Goal: Check status: Check status

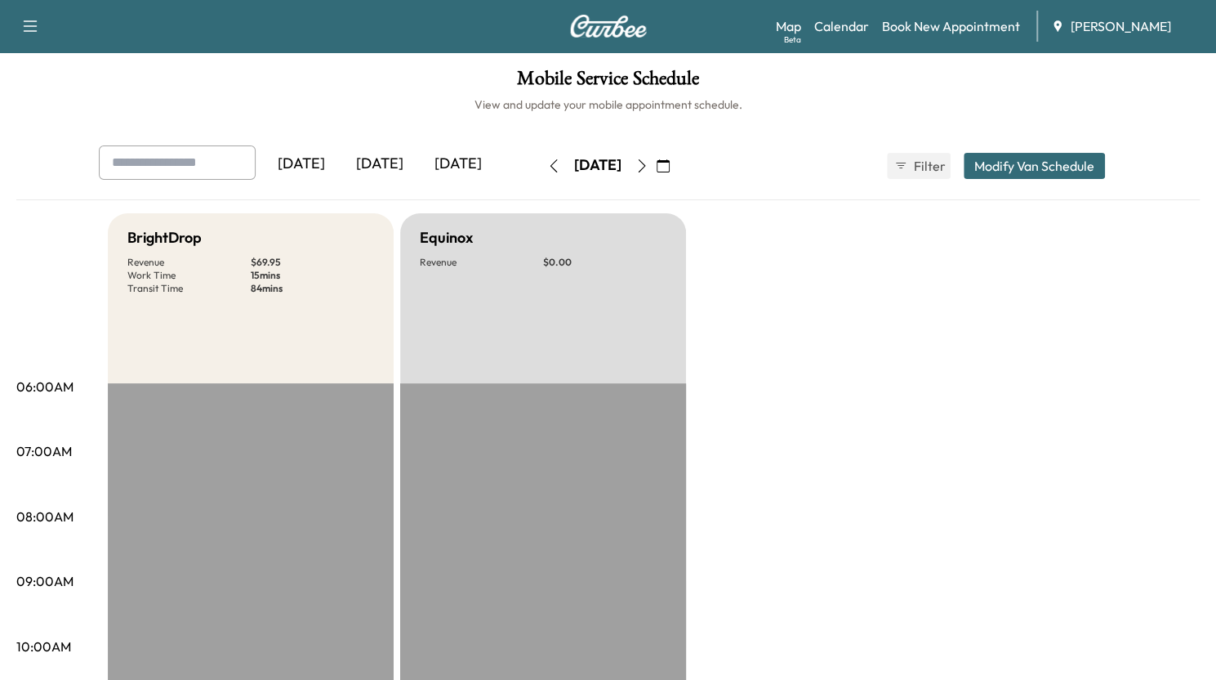
click at [392, 166] on div "[DATE]" at bounding box center [380, 164] width 78 height 38
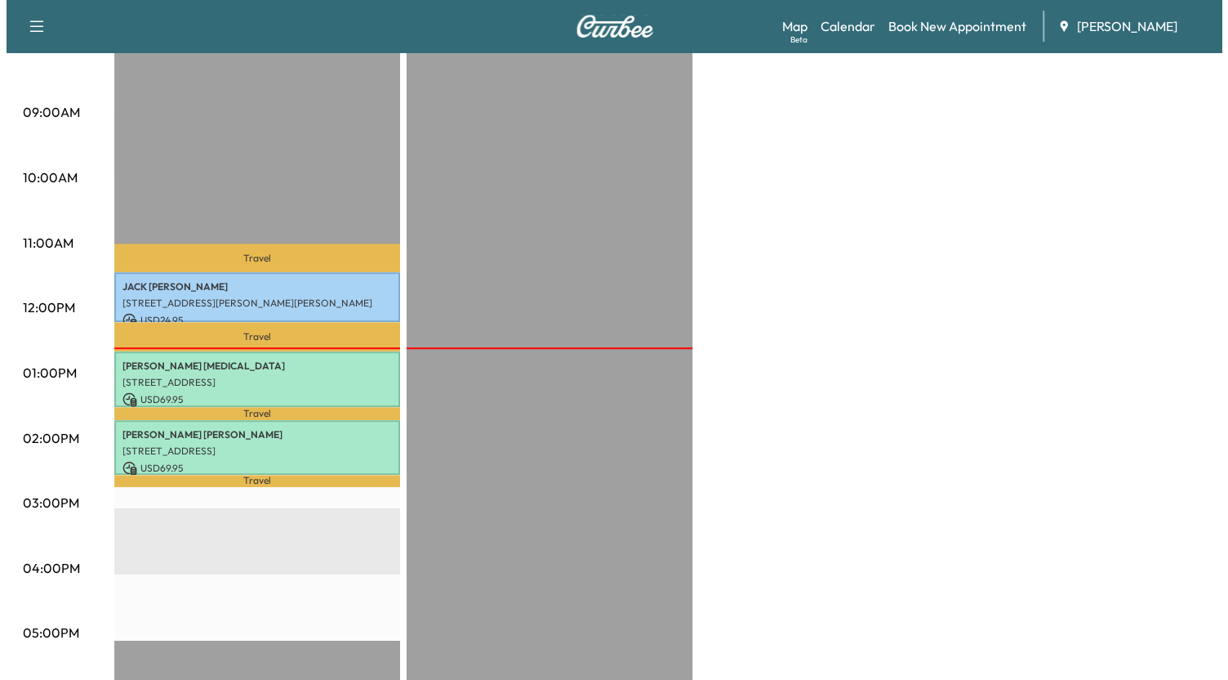
scroll to position [476, 0]
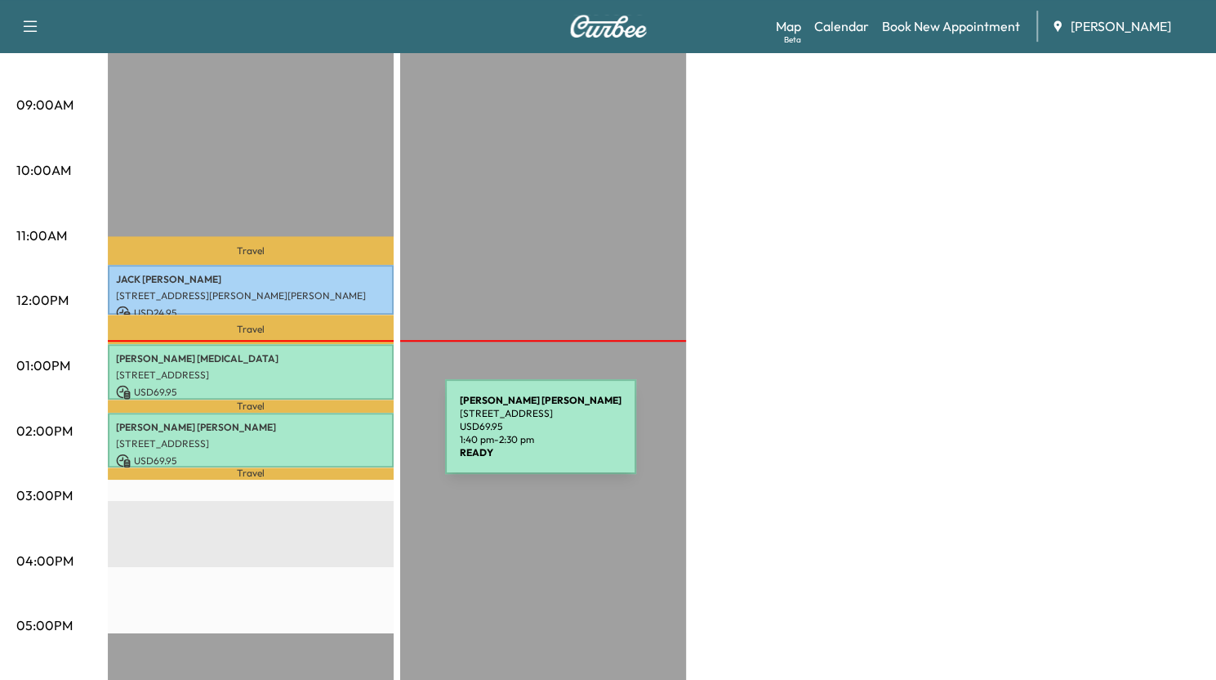
click at [323, 437] on p "[STREET_ADDRESS]" at bounding box center [251, 443] width 270 height 13
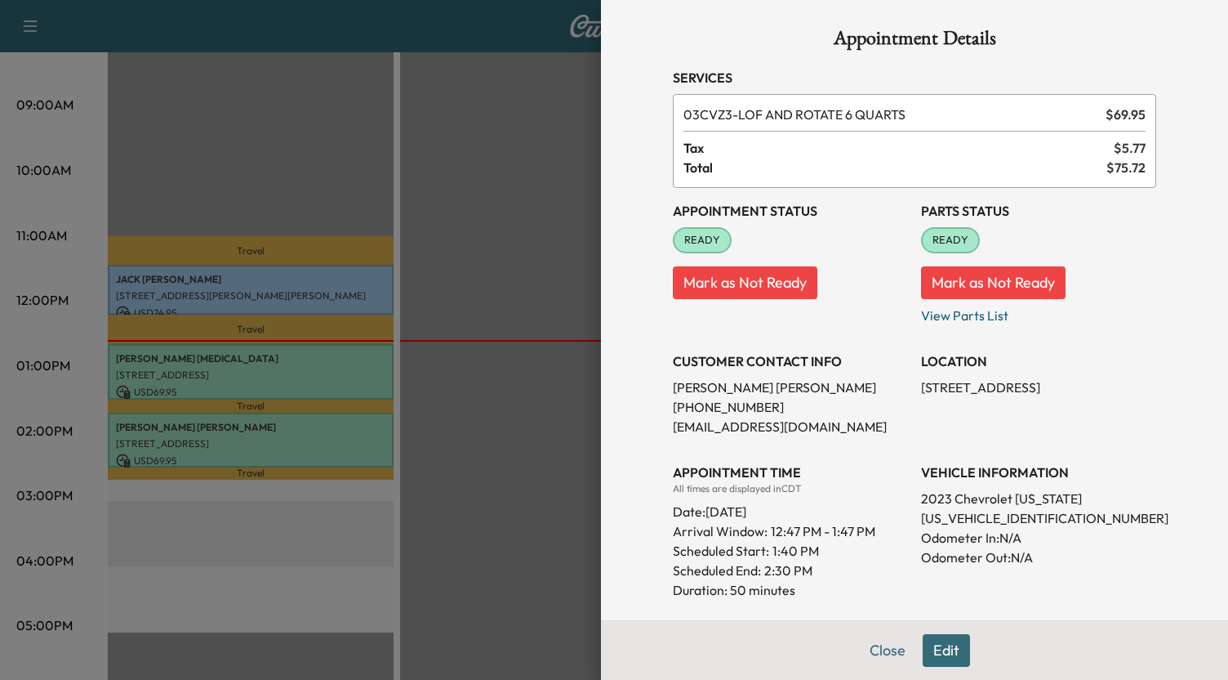
click at [323, 436] on div at bounding box center [614, 340] width 1228 height 680
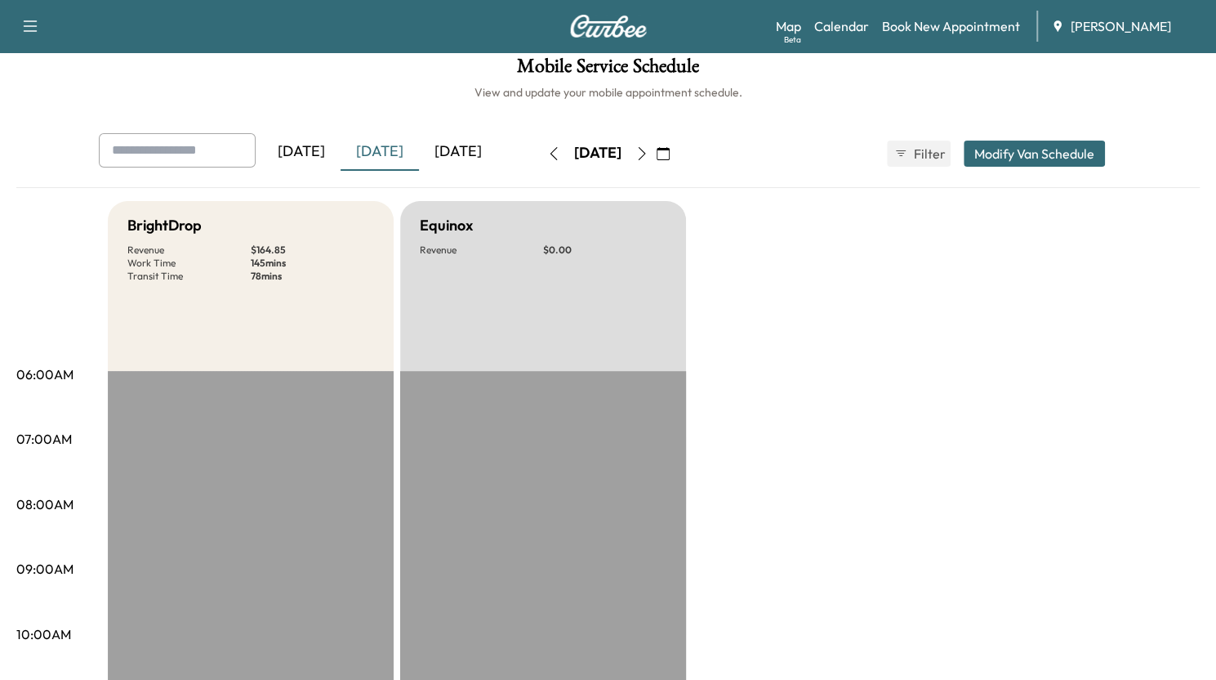
scroll to position [0, 0]
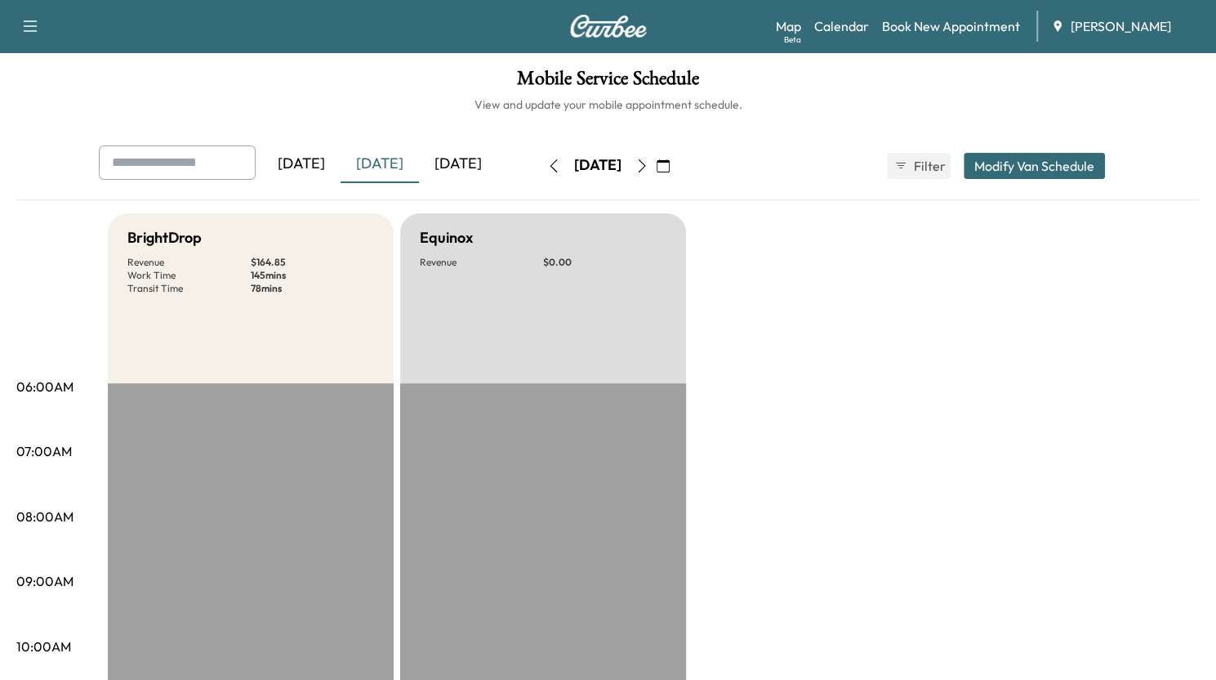
click at [670, 167] on icon "button" at bounding box center [663, 165] width 13 height 13
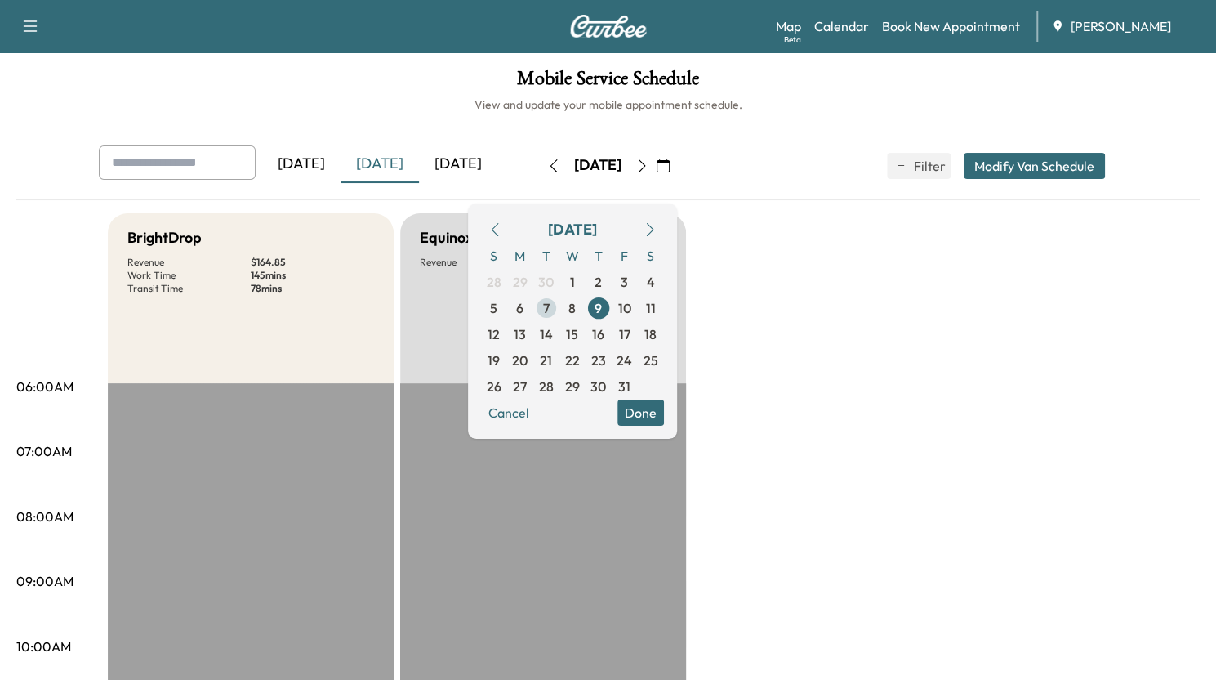
click at [550, 307] on span "7" at bounding box center [546, 308] width 7 height 20
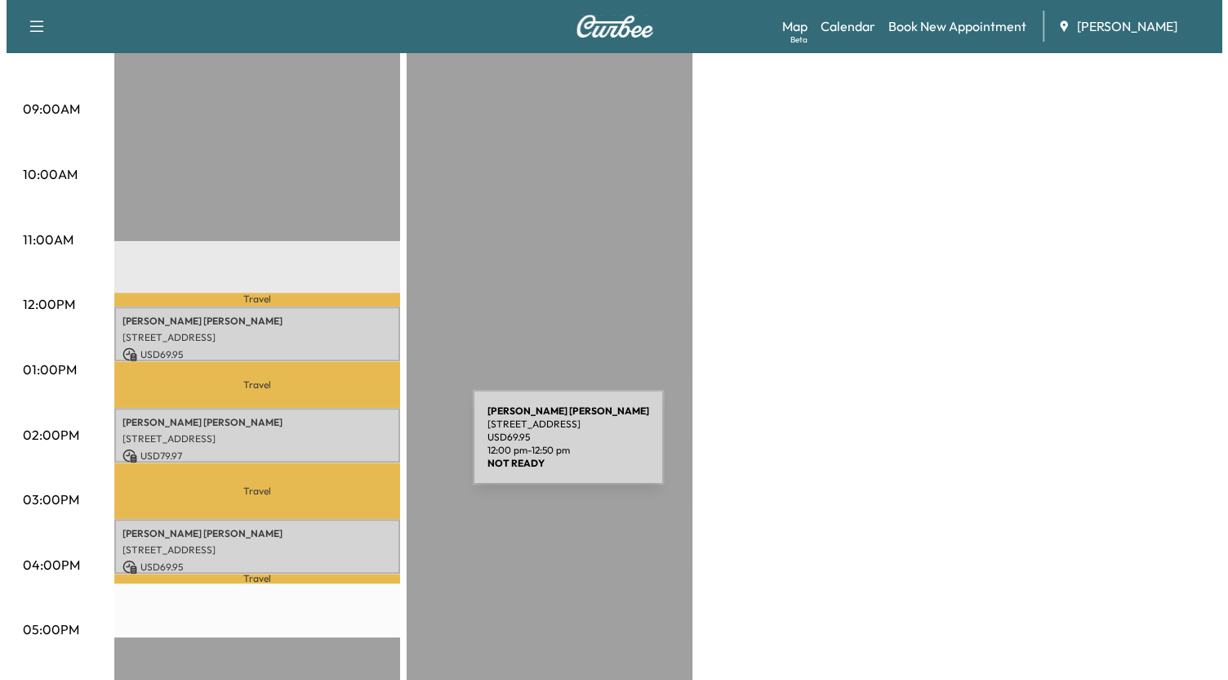
scroll to position [474, 0]
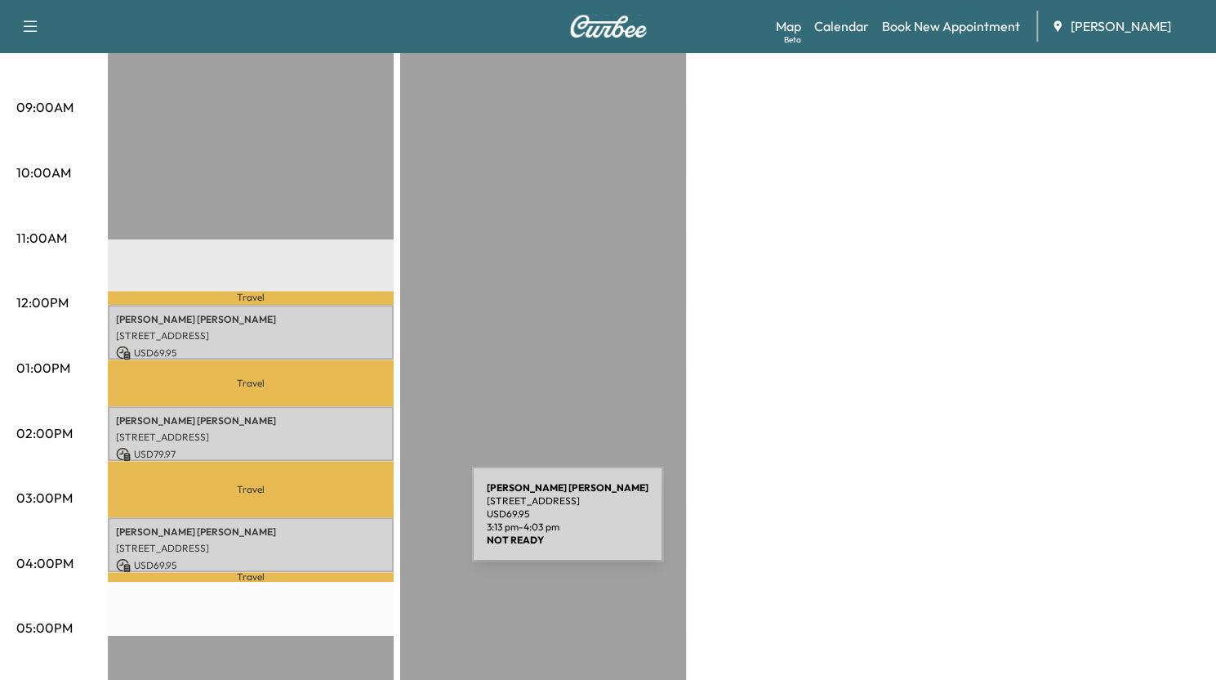
click at [350, 525] on p "[PERSON_NAME]" at bounding box center [251, 531] width 270 height 13
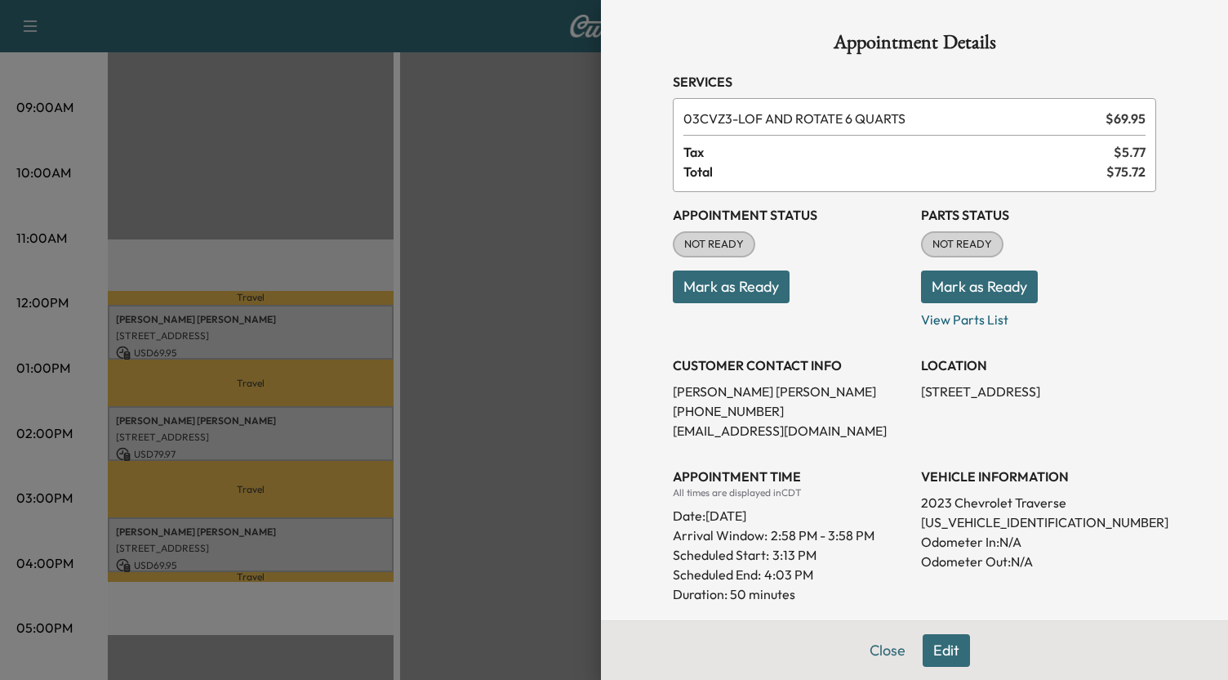
click at [350, 524] on div at bounding box center [614, 340] width 1228 height 680
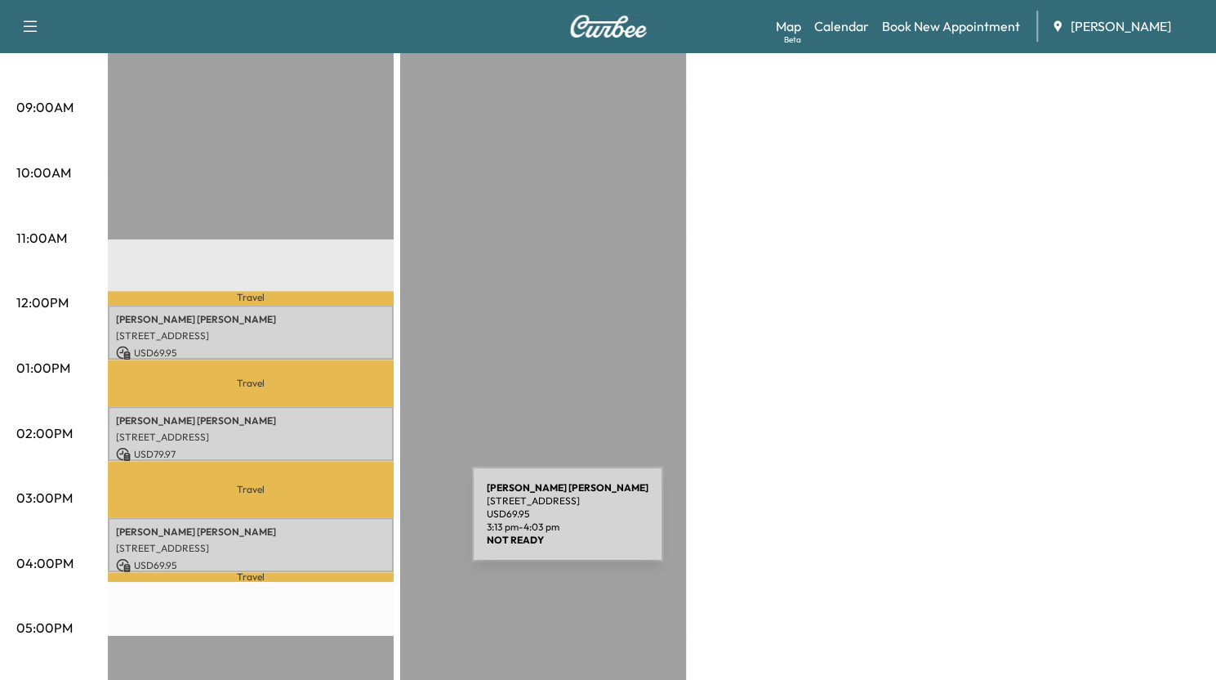
click at [350, 525] on p "[PERSON_NAME]" at bounding box center [251, 531] width 270 height 13
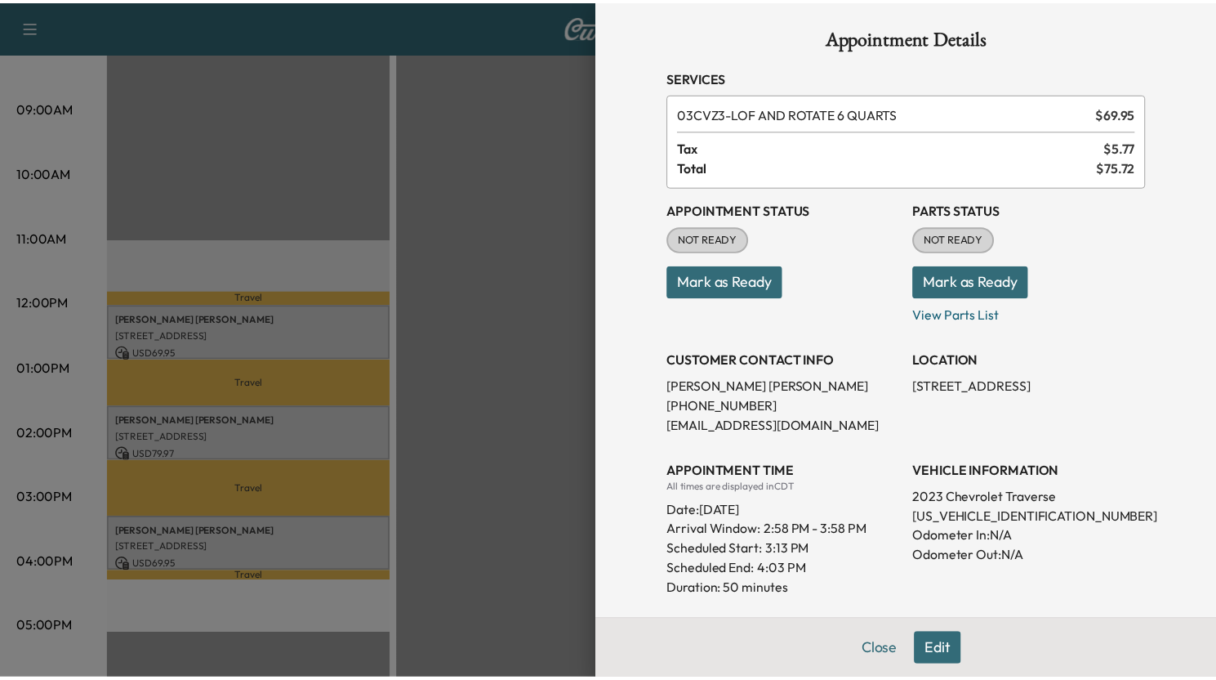
scroll to position [3, 0]
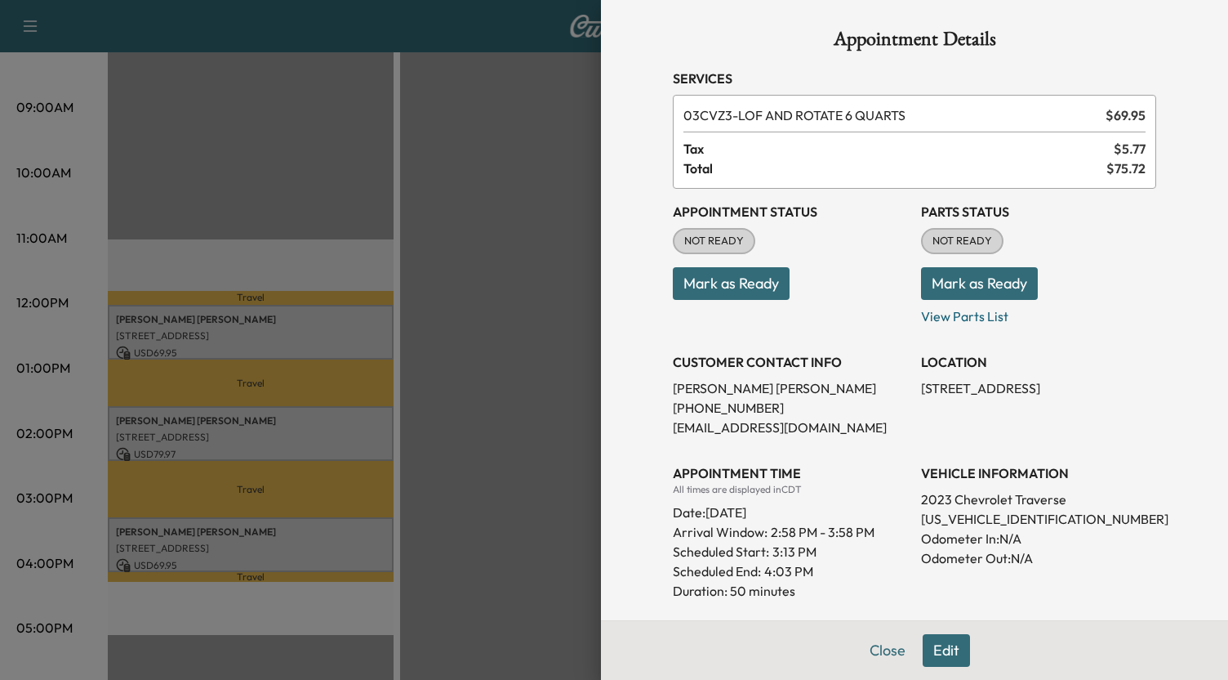
click at [426, 266] on div at bounding box center [614, 340] width 1228 height 680
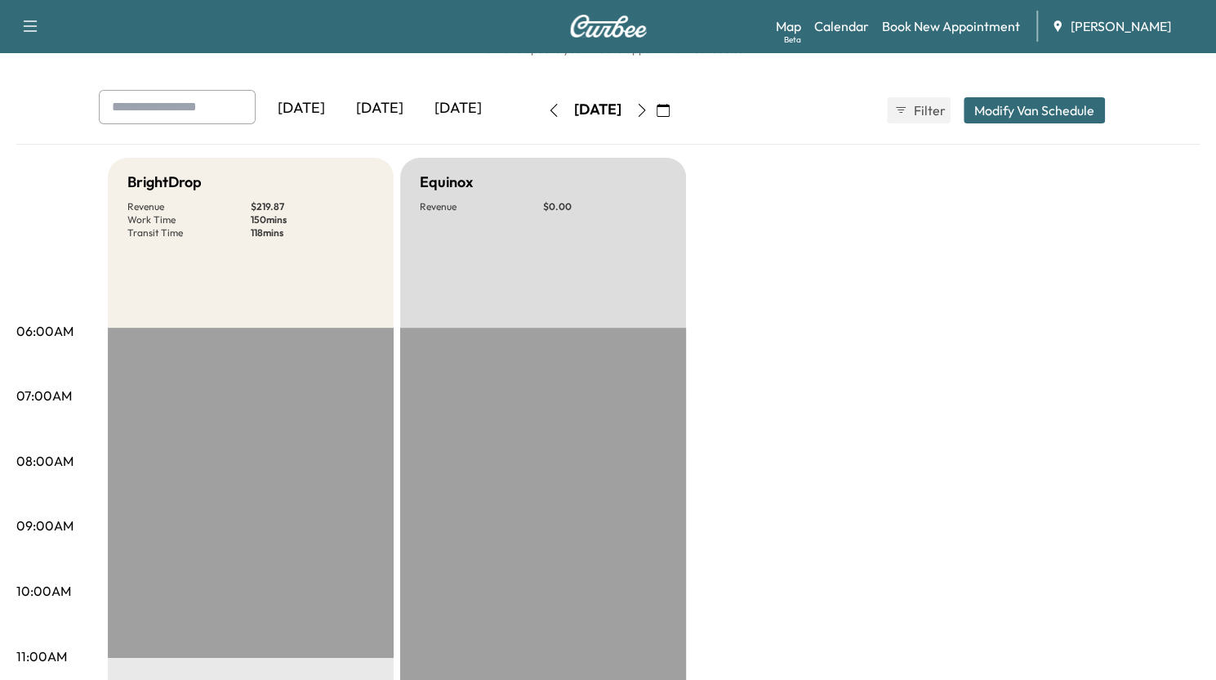
scroll to position [0, 0]
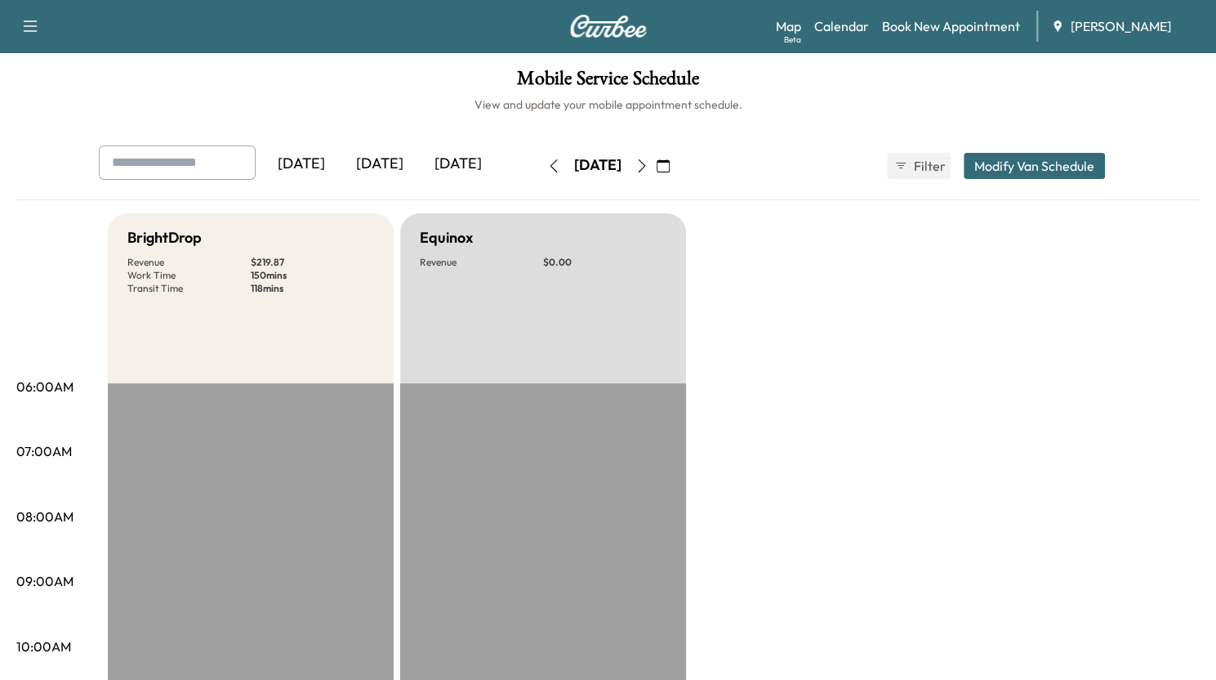
click at [384, 161] on div "[DATE]" at bounding box center [380, 164] width 78 height 38
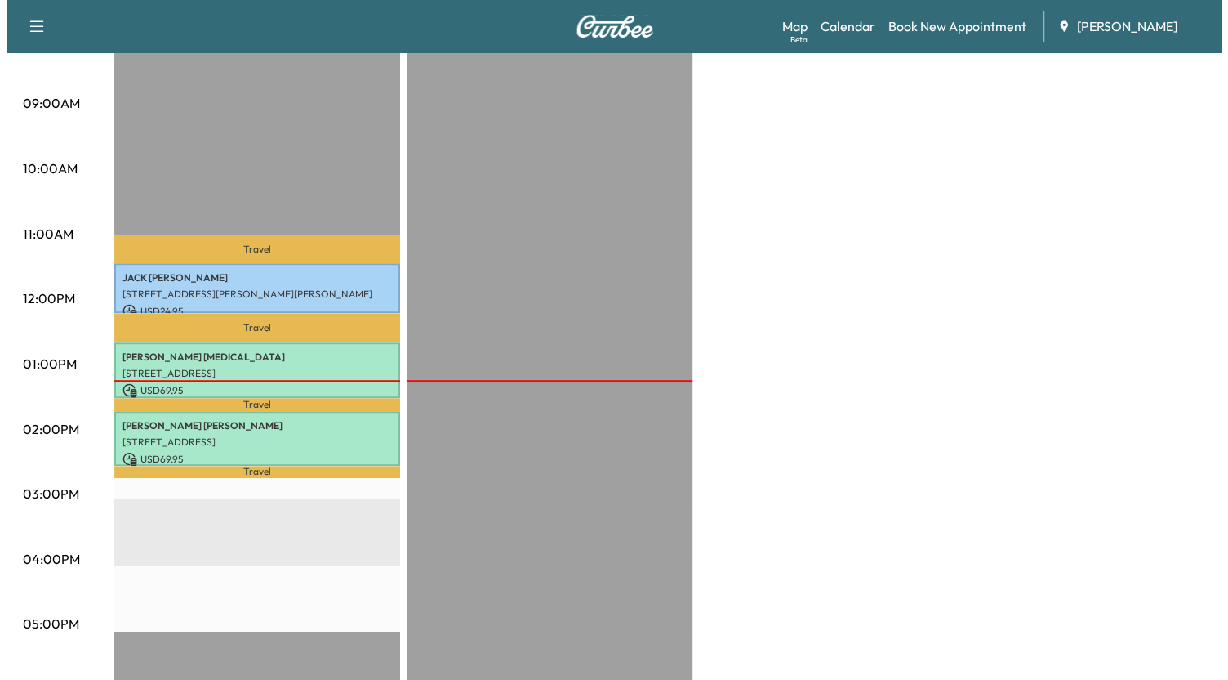
scroll to position [480, 0]
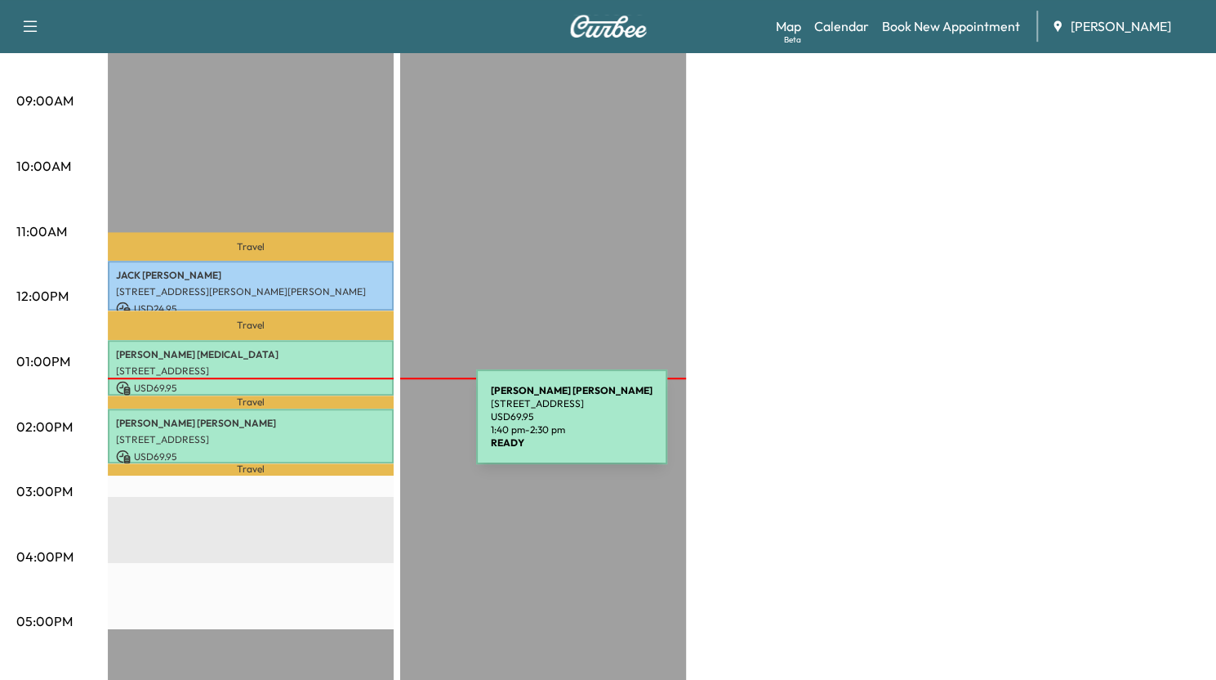
click at [354, 433] on p "[STREET_ADDRESS]" at bounding box center [251, 439] width 270 height 13
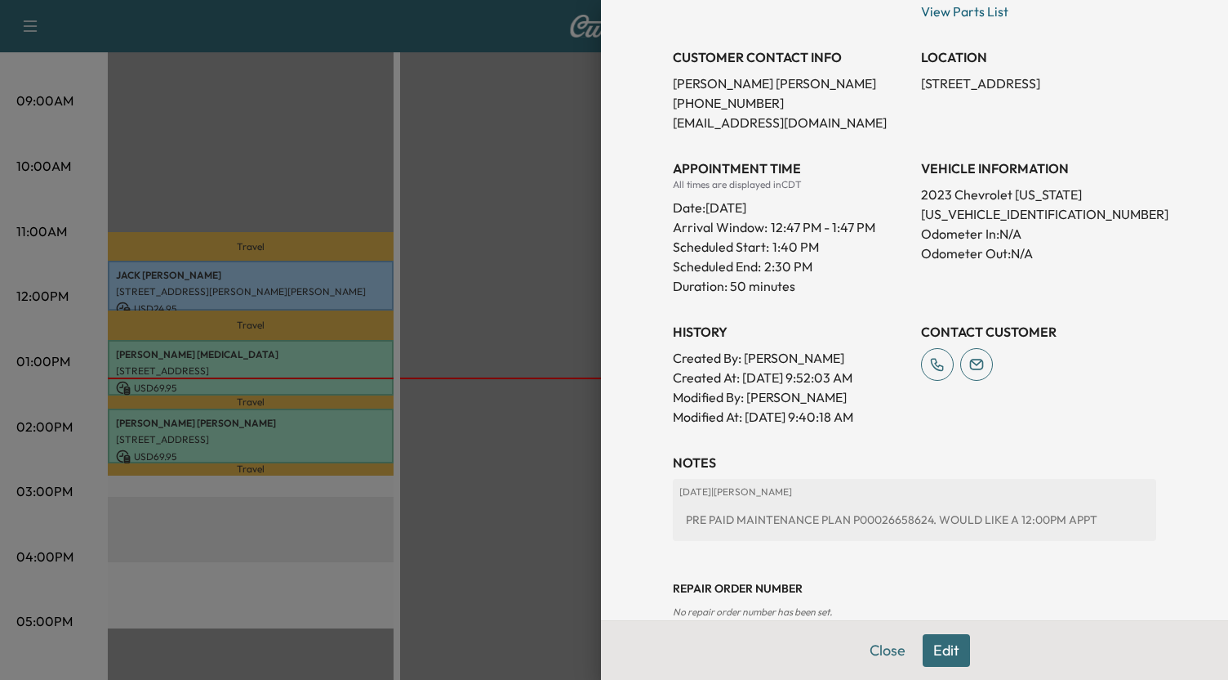
scroll to position [338, 0]
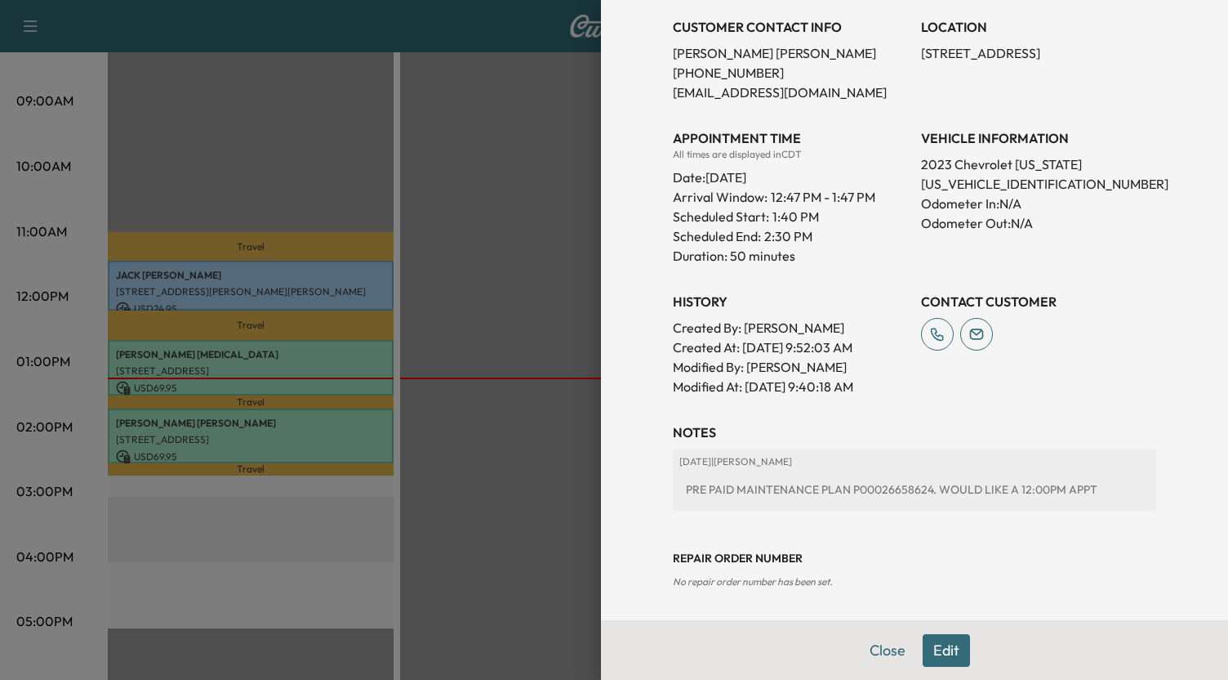
click at [964, 185] on p "[US_VEHICLE_IDENTIFICATION_NUMBER]" at bounding box center [1038, 184] width 235 height 20
copy p "[US_VEHICLE_IDENTIFICATION_NUMBER]"
